Goal: Check status

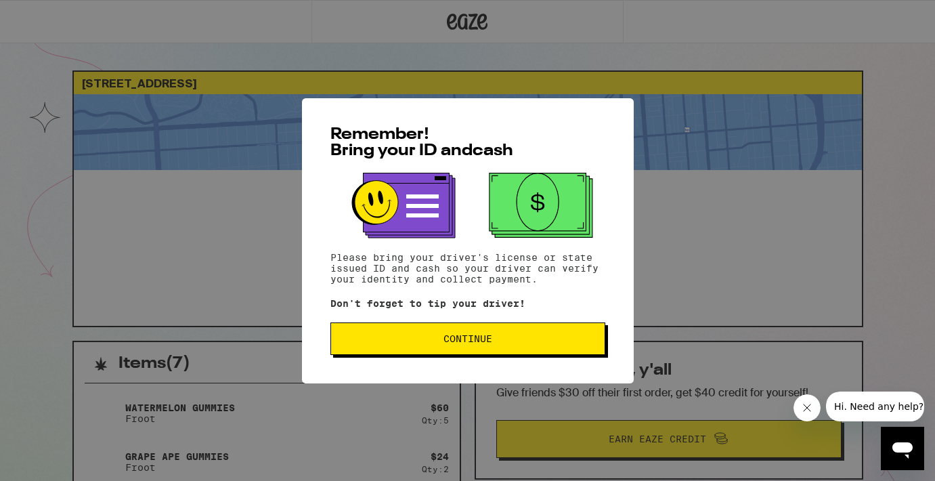
click at [455, 342] on span "Continue" at bounding box center [467, 338] width 49 height 9
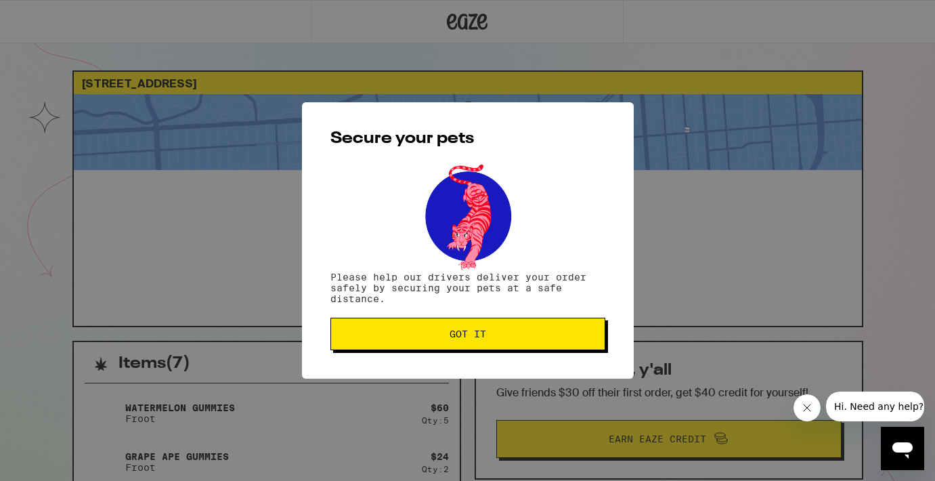
click at [455, 337] on span "Got it" at bounding box center [468, 333] width 37 height 9
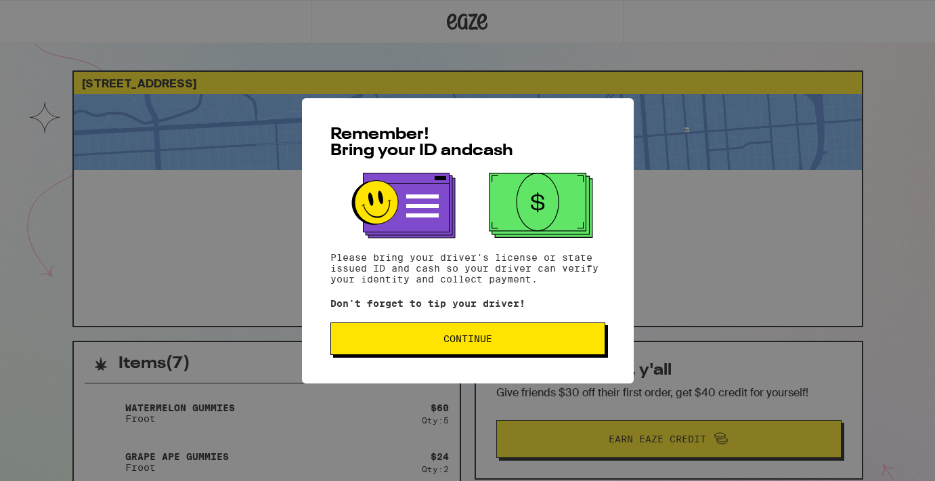
click at [414, 350] on button "Continue" at bounding box center [467, 338] width 275 height 33
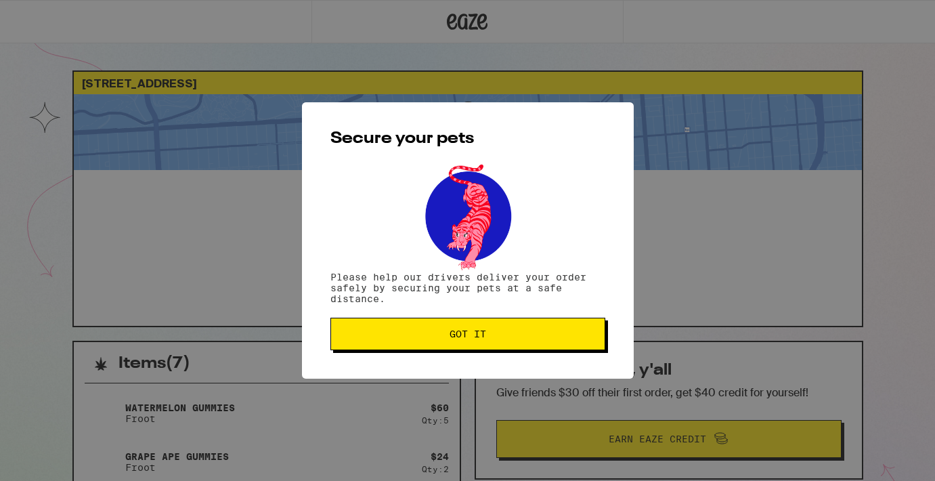
click at [417, 334] on span "Got it" at bounding box center [468, 333] width 252 height 9
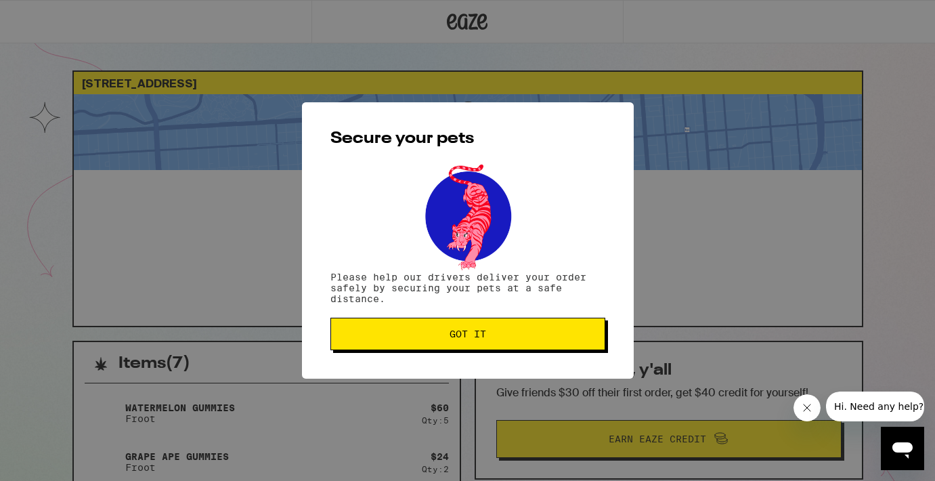
click at [401, 345] on button "Got it" at bounding box center [467, 334] width 275 height 33
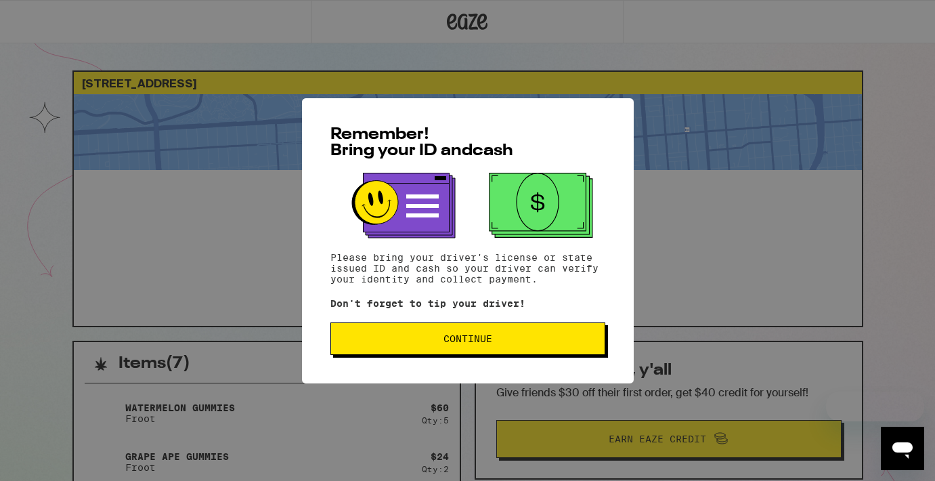
click at [525, 328] on button "Continue" at bounding box center [467, 338] width 275 height 33
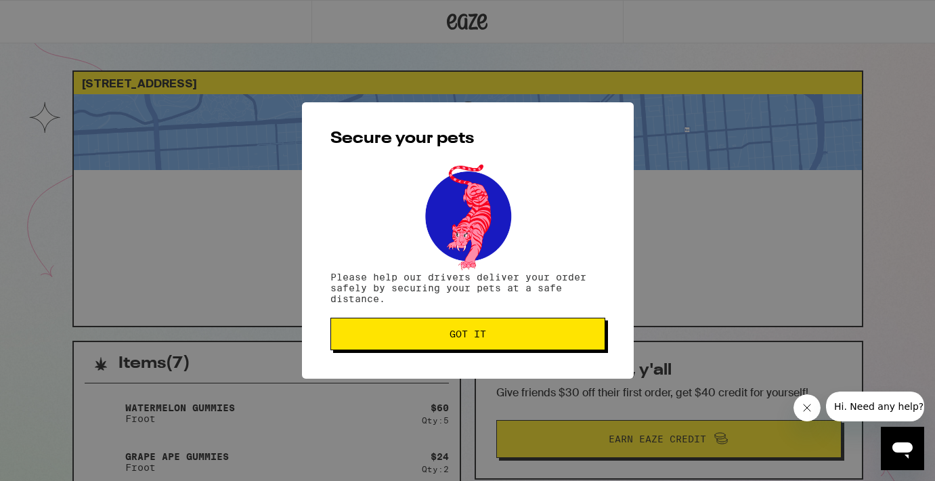
click at [525, 324] on button "Got it" at bounding box center [467, 334] width 275 height 33
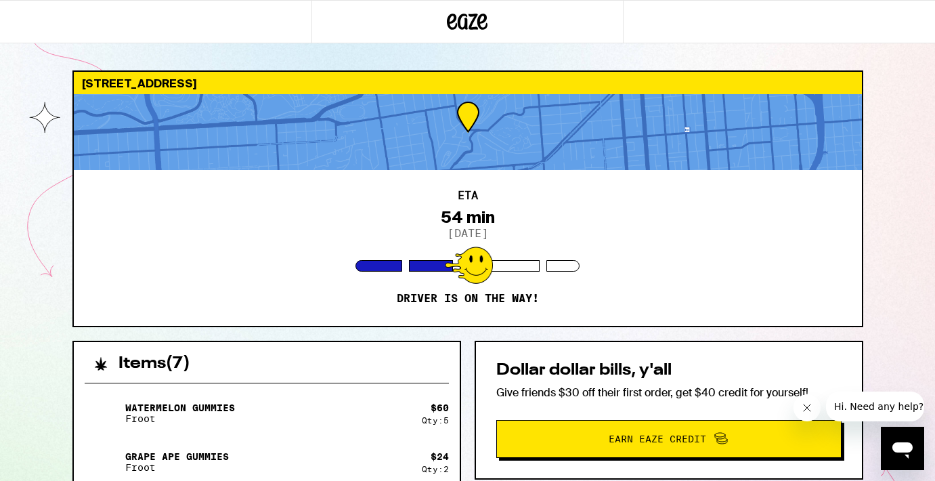
click at [900, 1] on div at bounding box center [467, 21] width 935 height 43
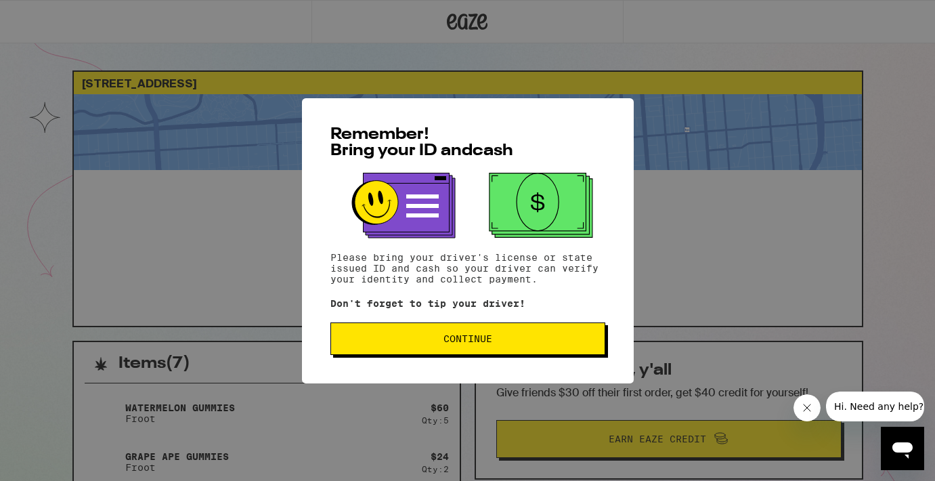
click at [553, 321] on div "Remember! Bring your ID and cash Please bring your driver's license or state is…" at bounding box center [468, 240] width 332 height 285
click at [553, 335] on button "Continue" at bounding box center [467, 338] width 275 height 33
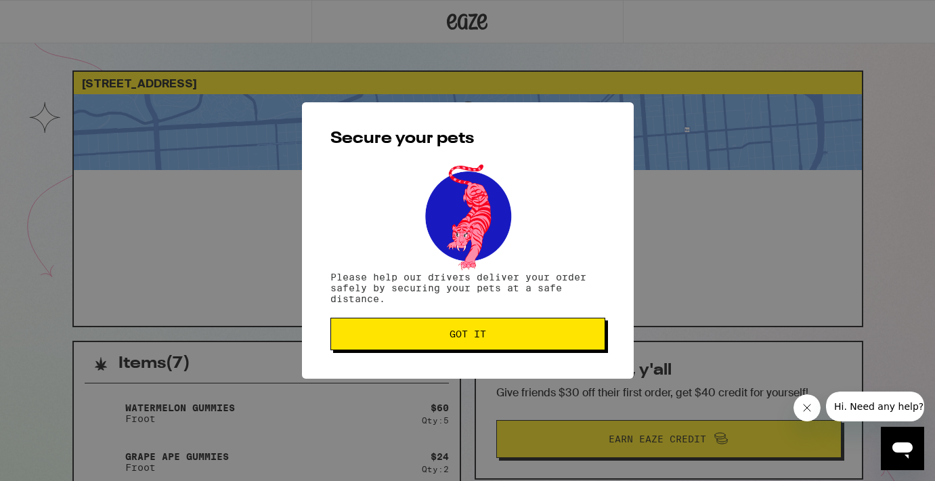
click at [553, 335] on span "Got it" at bounding box center [468, 333] width 252 height 9
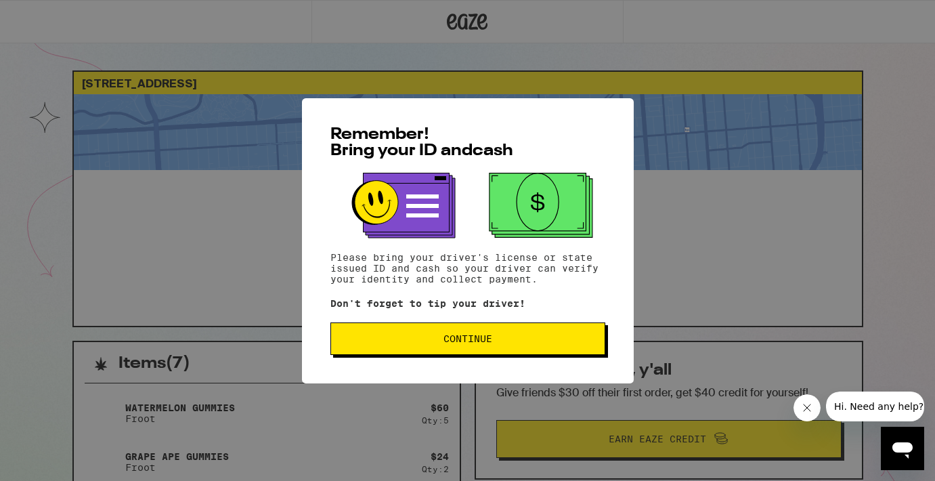
click at [515, 332] on button "Continue" at bounding box center [467, 338] width 275 height 33
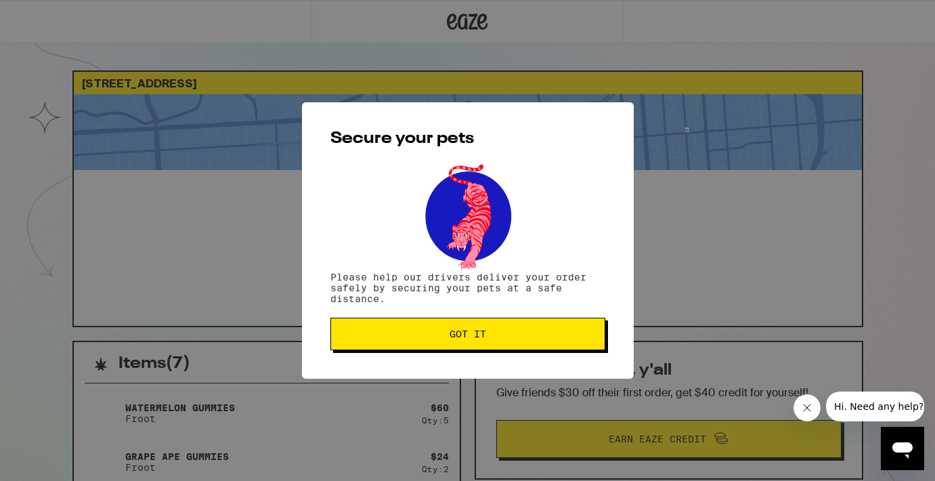
click at [407, 339] on span "Got it" at bounding box center [468, 333] width 252 height 9
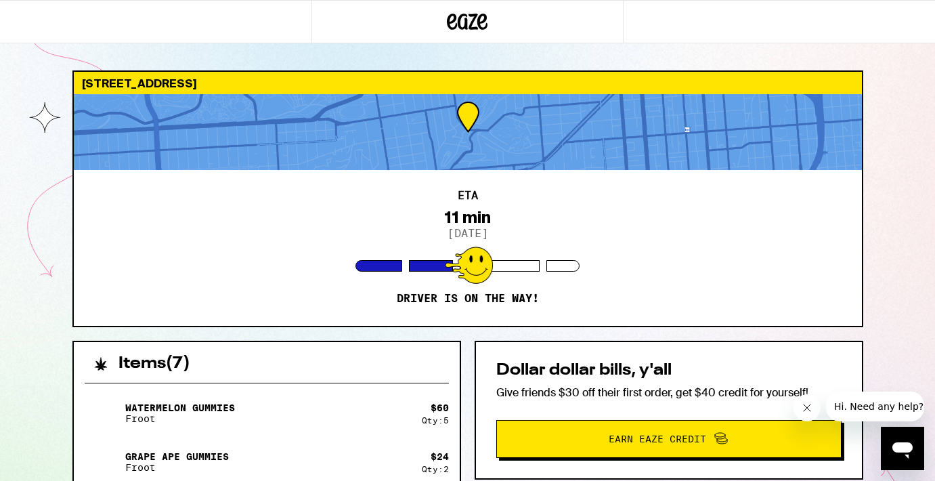
click at [114, 333] on div "10 Loma Vista Ter San Francisco 94117 ETA 11 min 9/23/2025 Driver is on the way…" at bounding box center [468, 404] width 813 height 668
click at [804, 271] on div "ETA 11 min 9/23/2025 Driver is on the way!" at bounding box center [468, 248] width 788 height 156
click at [588, 70] on div "10 Loma Vista Ter San Francisco 94117 ETA 11 min 9/23/2025 Driver is on the way…" at bounding box center [467, 369] width 935 height 738
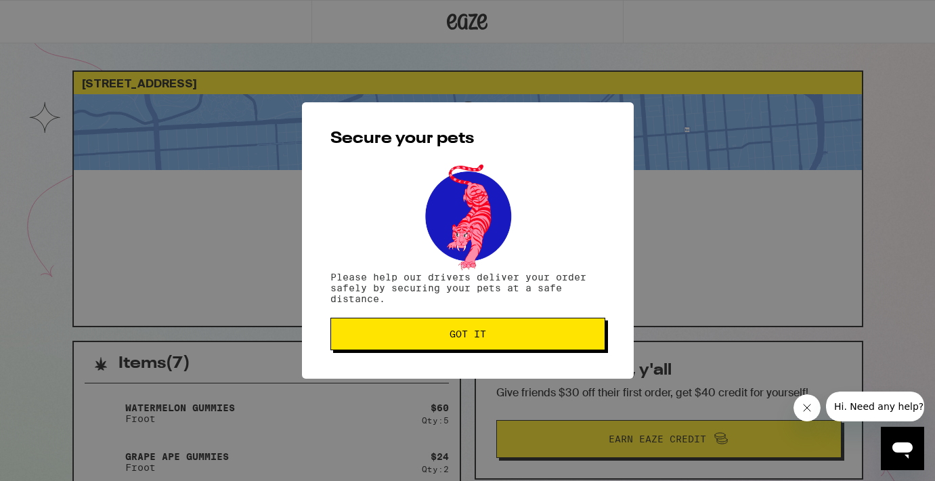
click at [517, 334] on span "Got it" at bounding box center [468, 333] width 252 height 9
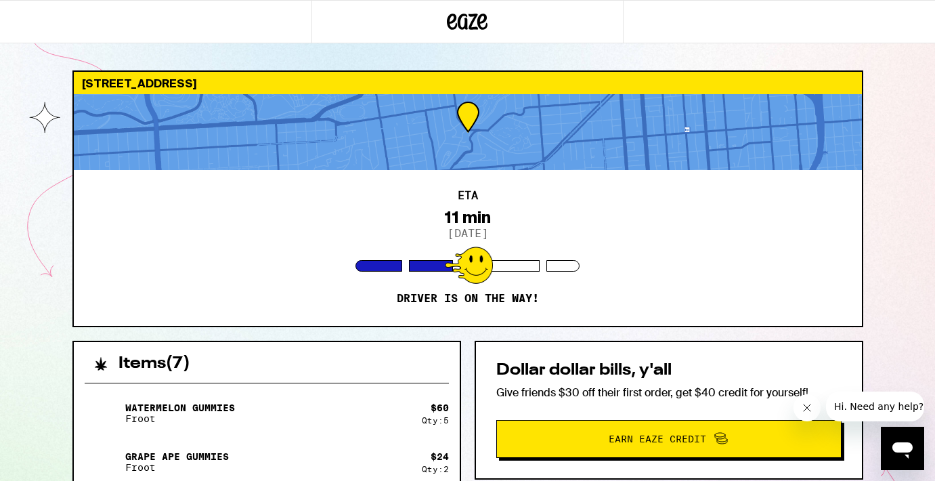
click at [810, 402] on icon "Close message from company" at bounding box center [807, 407] width 11 height 11
click at [395, 344] on div "Items ( 7 )" at bounding box center [267, 357] width 386 height 30
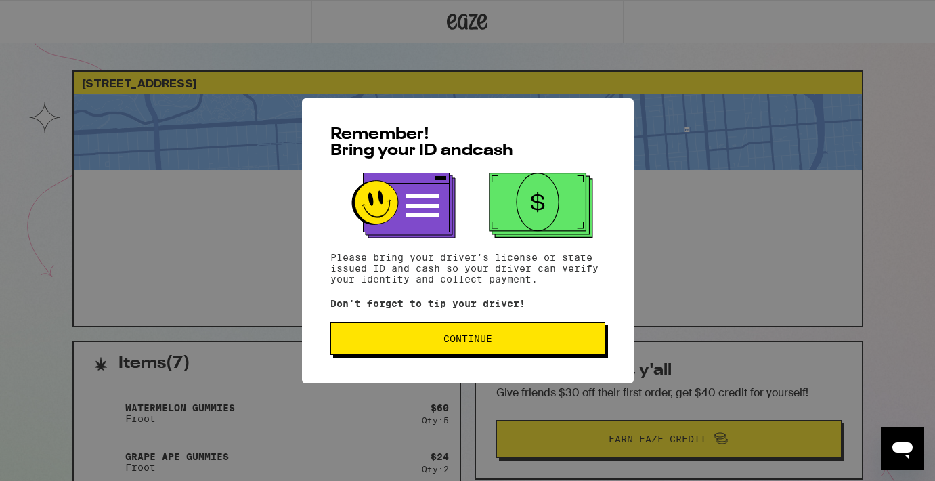
click at [477, 349] on button "Continue" at bounding box center [467, 338] width 275 height 33
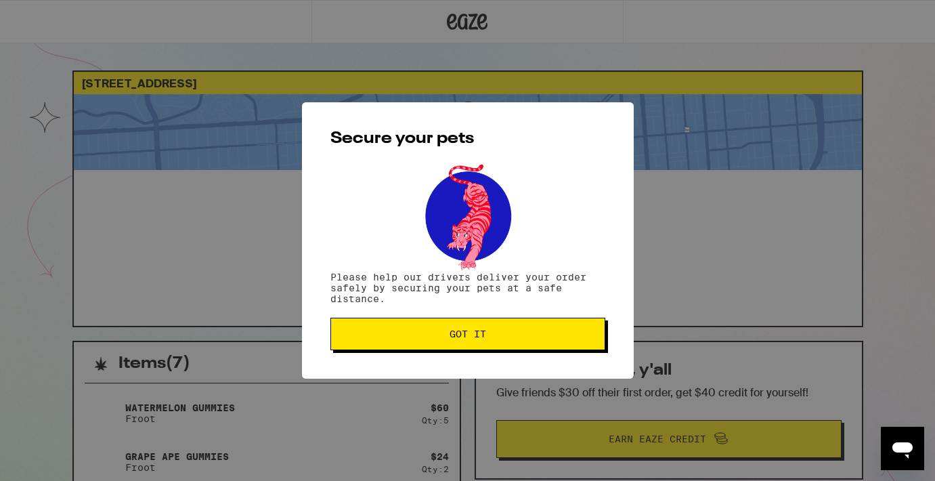
click at [477, 349] on button "Got it" at bounding box center [467, 334] width 275 height 33
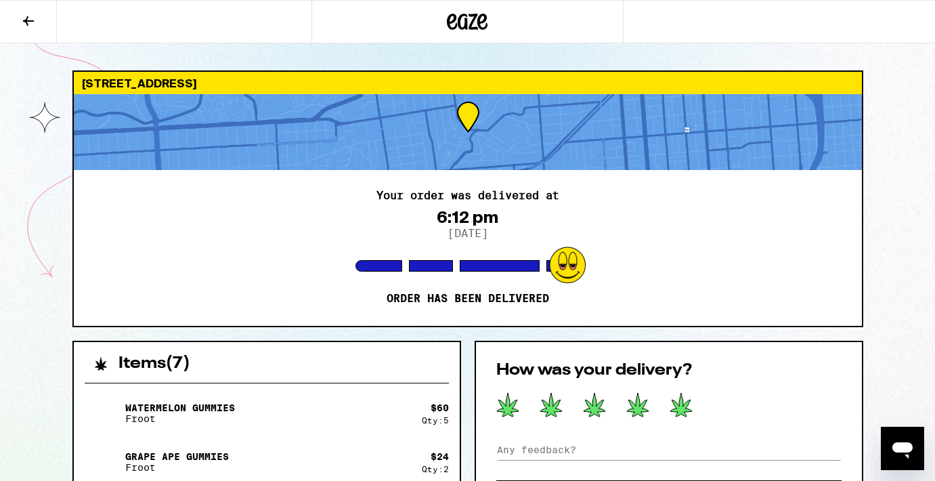
click at [678, 405] on icon at bounding box center [681, 405] width 22 height 24
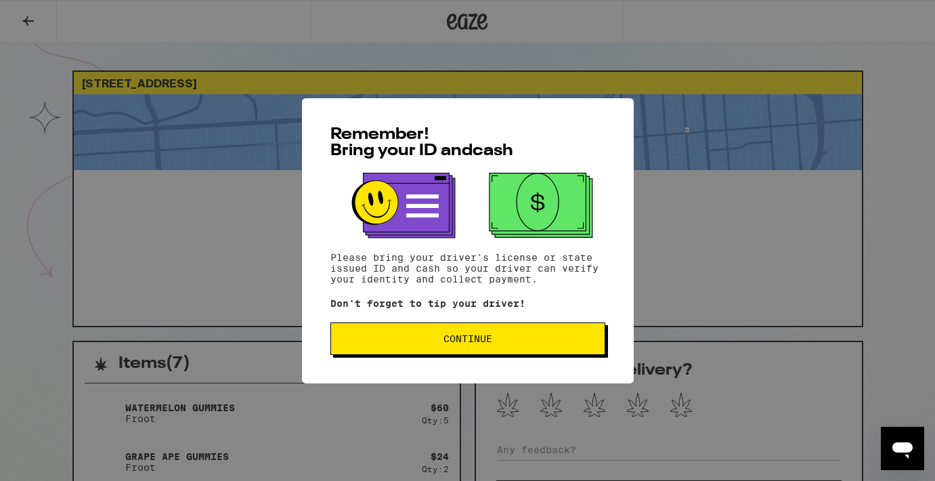
click at [430, 355] on button "Continue" at bounding box center [467, 338] width 275 height 33
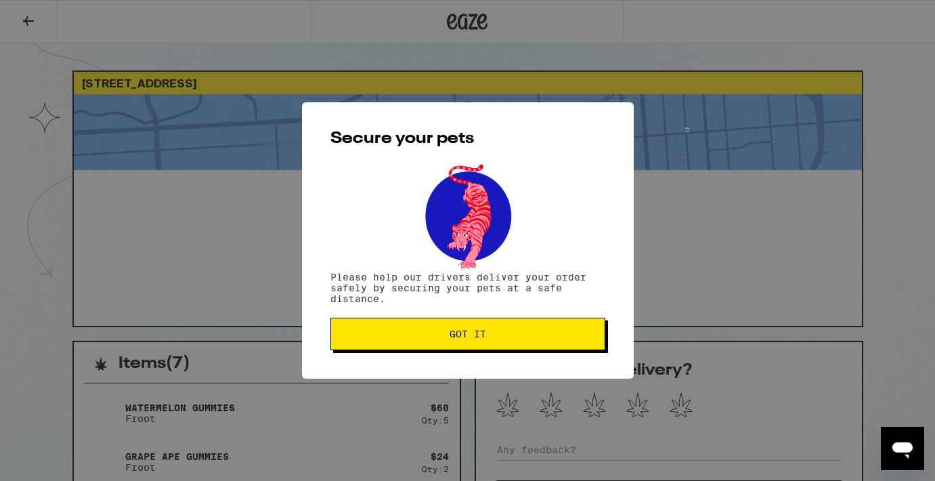
click at [551, 345] on button "Got it" at bounding box center [467, 334] width 275 height 33
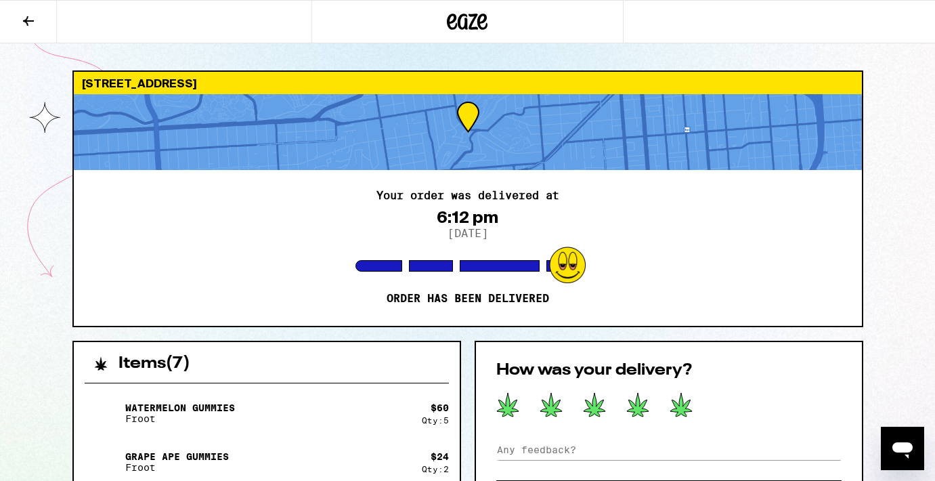
click at [682, 413] on icon at bounding box center [681, 405] width 22 height 24
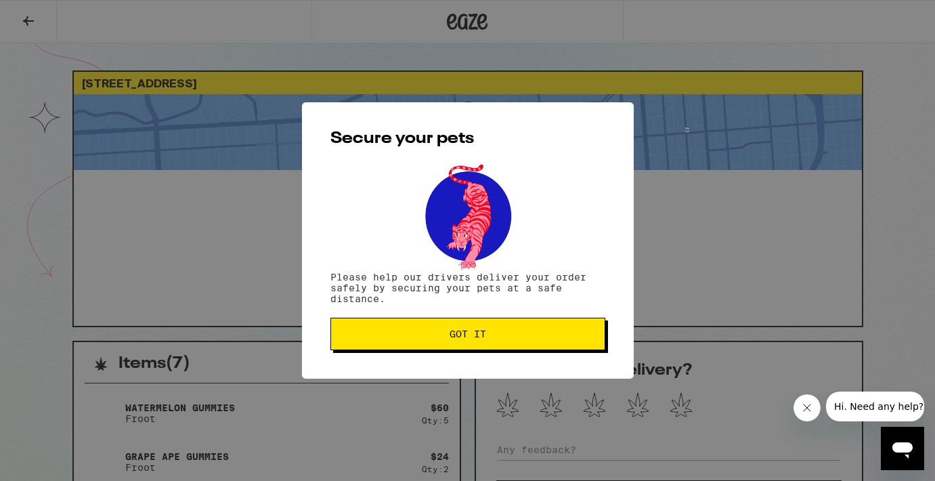
click at [558, 341] on button "Got it" at bounding box center [467, 334] width 275 height 33
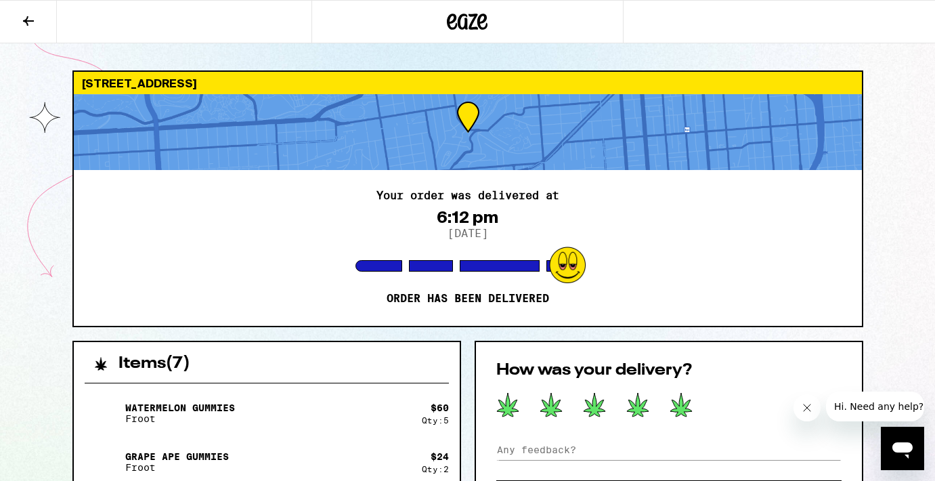
click at [682, 412] on icon at bounding box center [681, 405] width 22 height 24
